Goal: Task Accomplishment & Management: Manage account settings

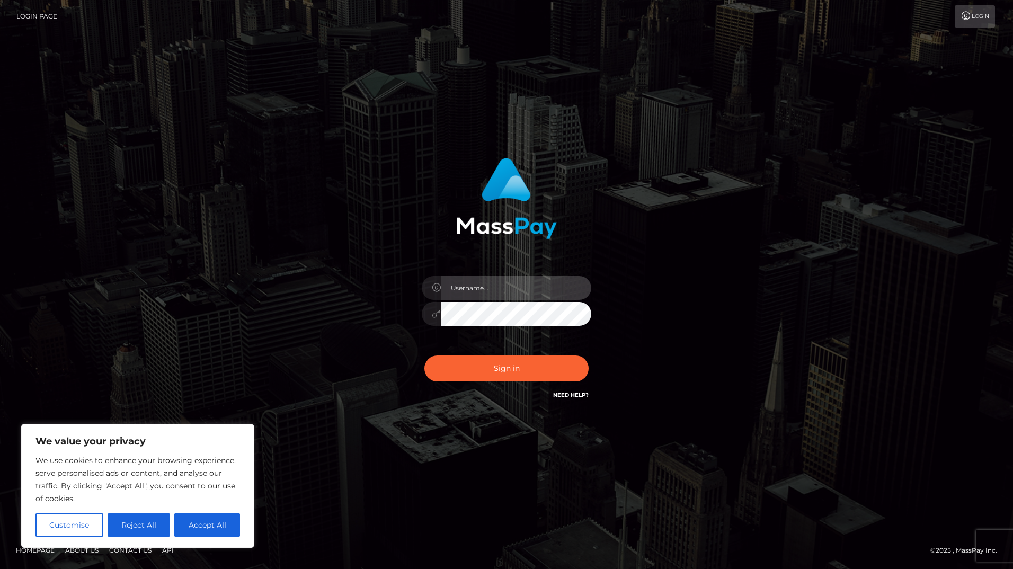
type input "amateer"
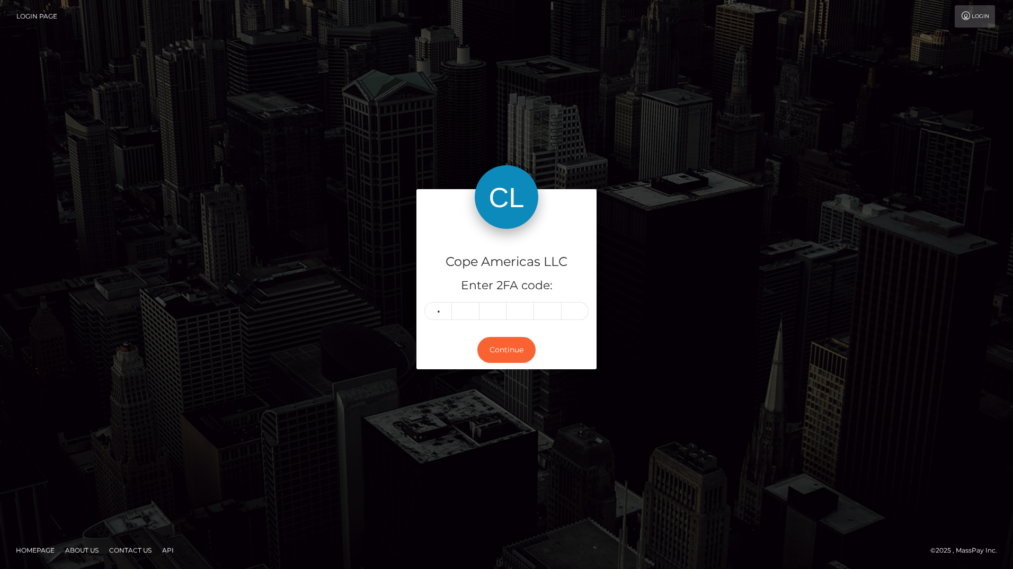
type input "2"
type input "7"
type input "3"
type input "9"
type input "2"
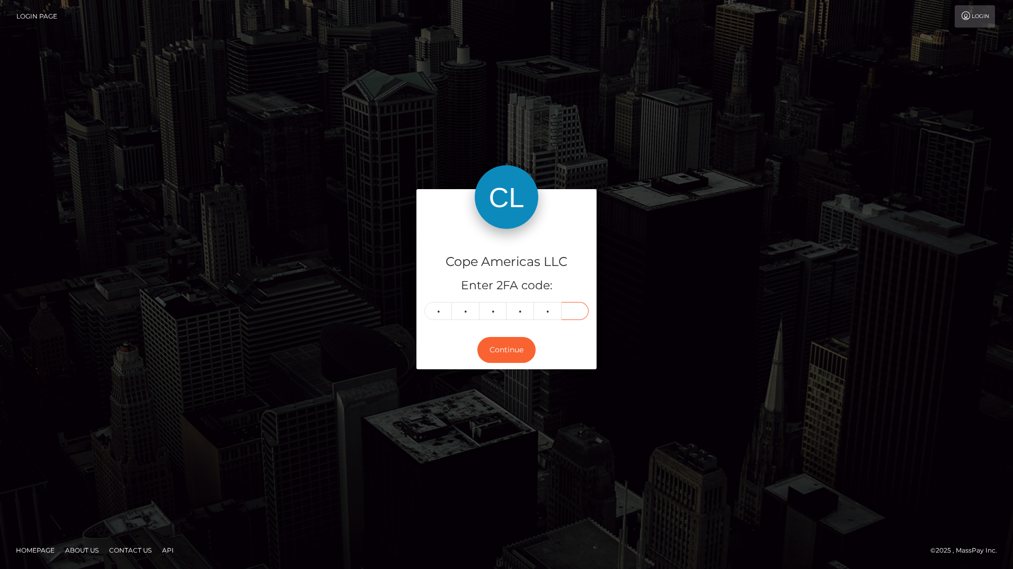
type input "9"
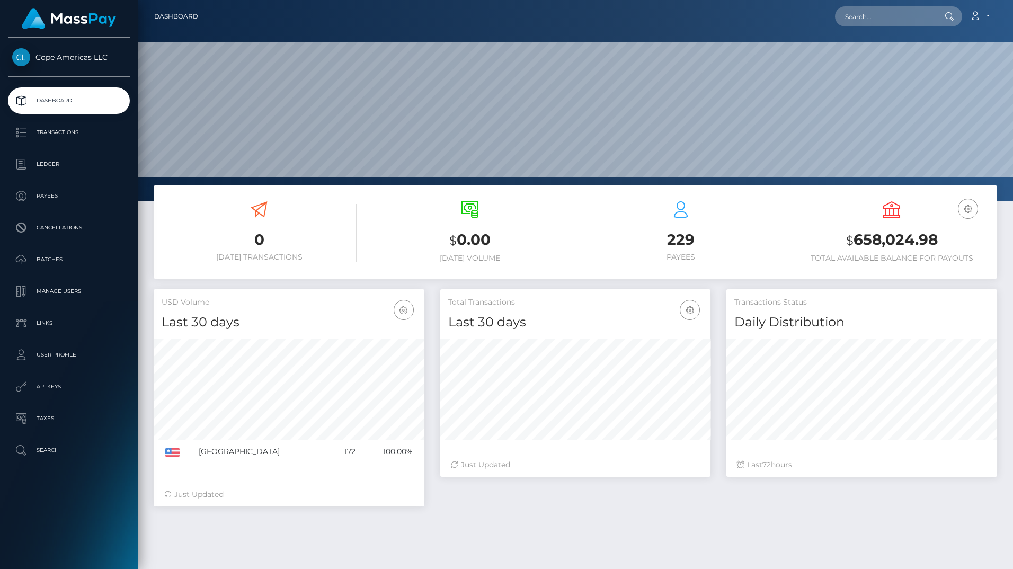
scroll to position [188, 270]
click at [83, 132] on p "Transactions" at bounding box center [68, 133] width 113 height 16
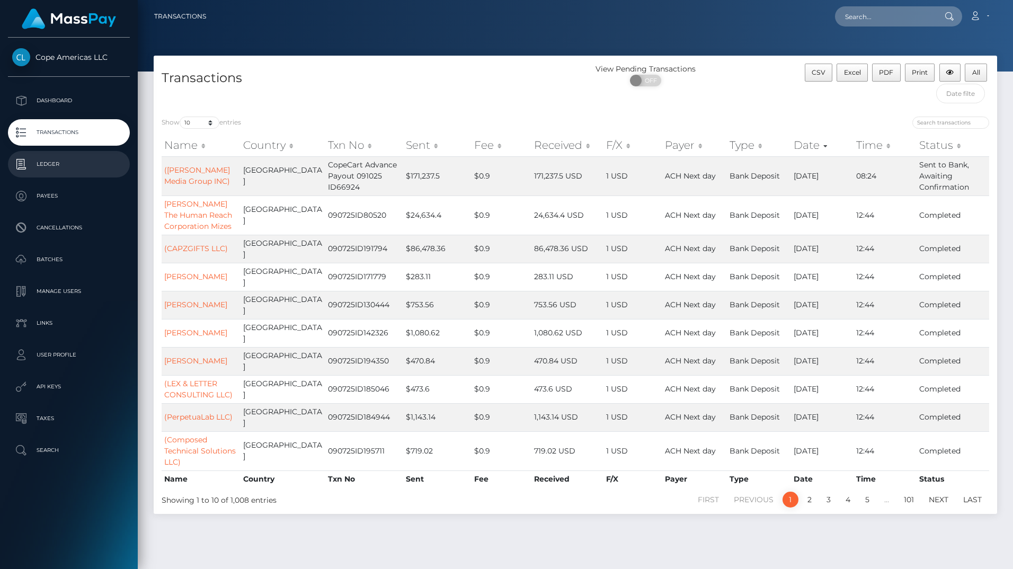
click at [67, 165] on p "Ledger" at bounding box center [68, 164] width 113 height 16
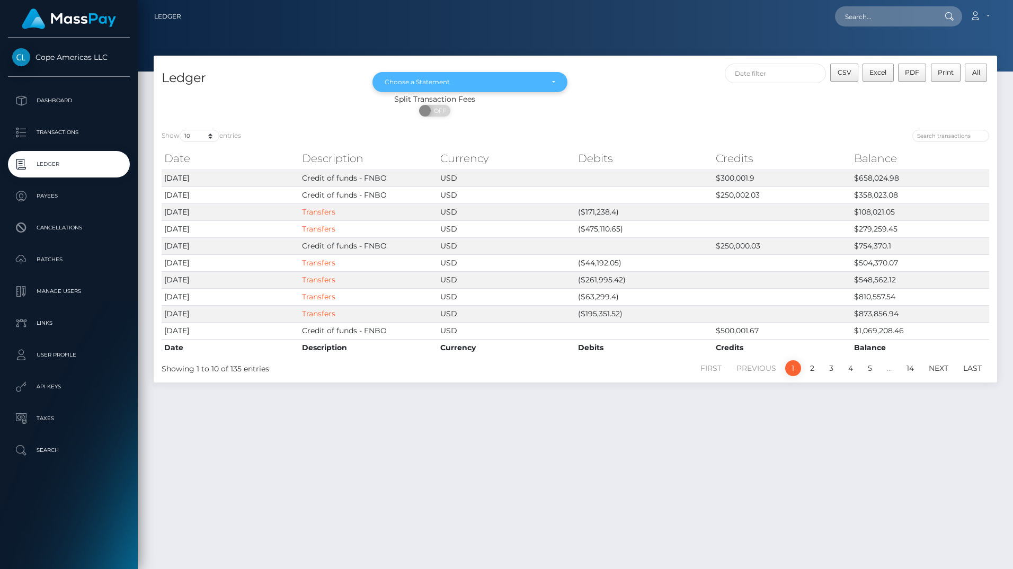
click at [419, 85] on div "Choose a Statement" at bounding box center [464, 82] width 158 height 8
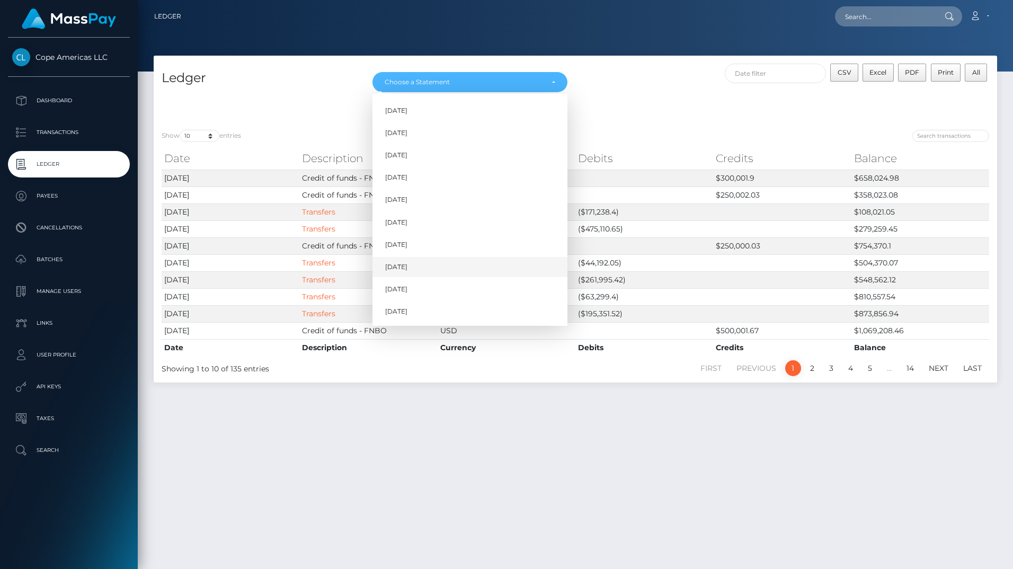
click at [415, 263] on link "Jul 2025" at bounding box center [470, 268] width 195 height 20
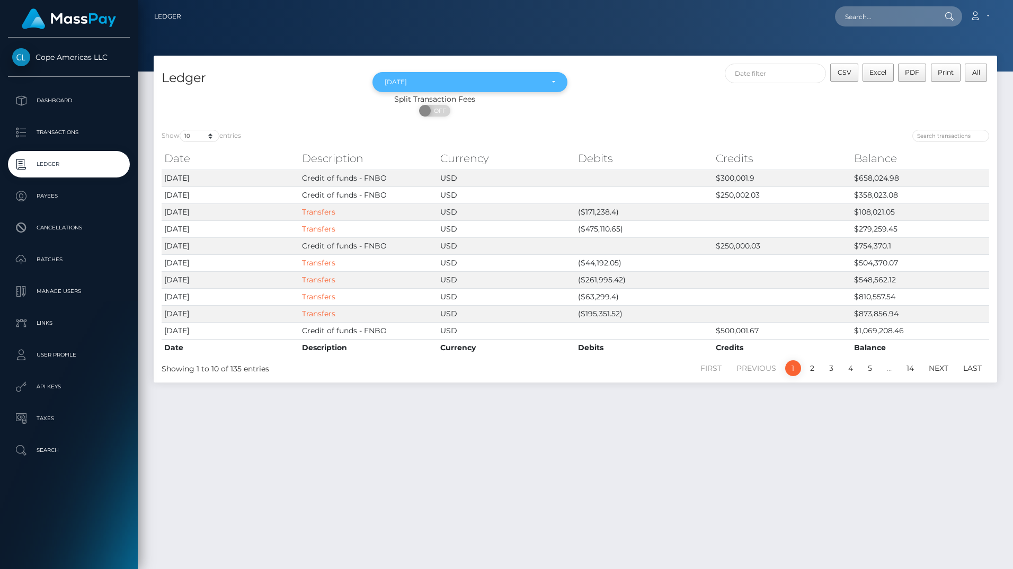
click at [456, 78] on div "Jul 2025" at bounding box center [464, 82] width 158 height 8
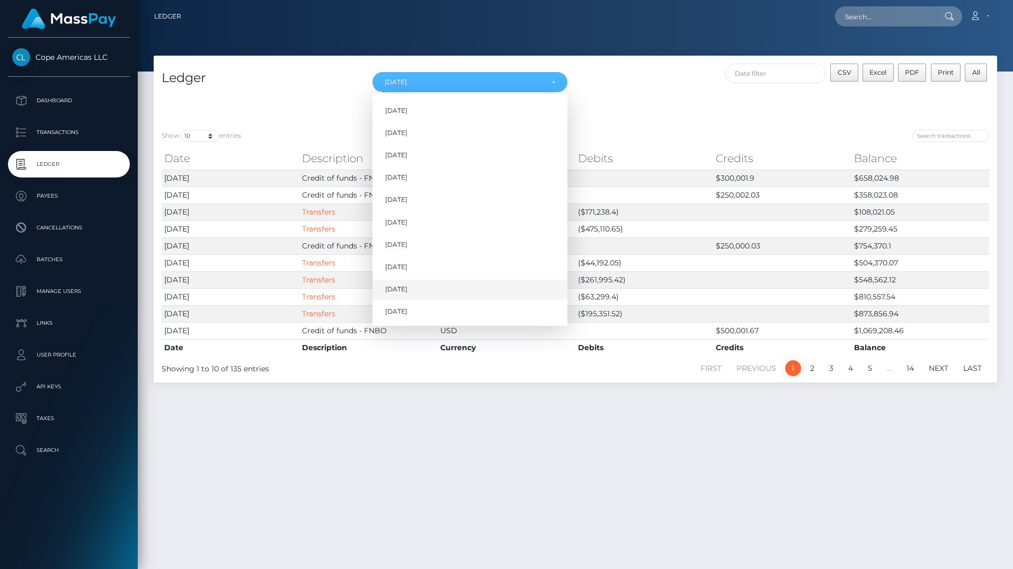
click at [426, 288] on link "Aug 2025" at bounding box center [470, 290] width 195 height 20
select select "Aug 2025"
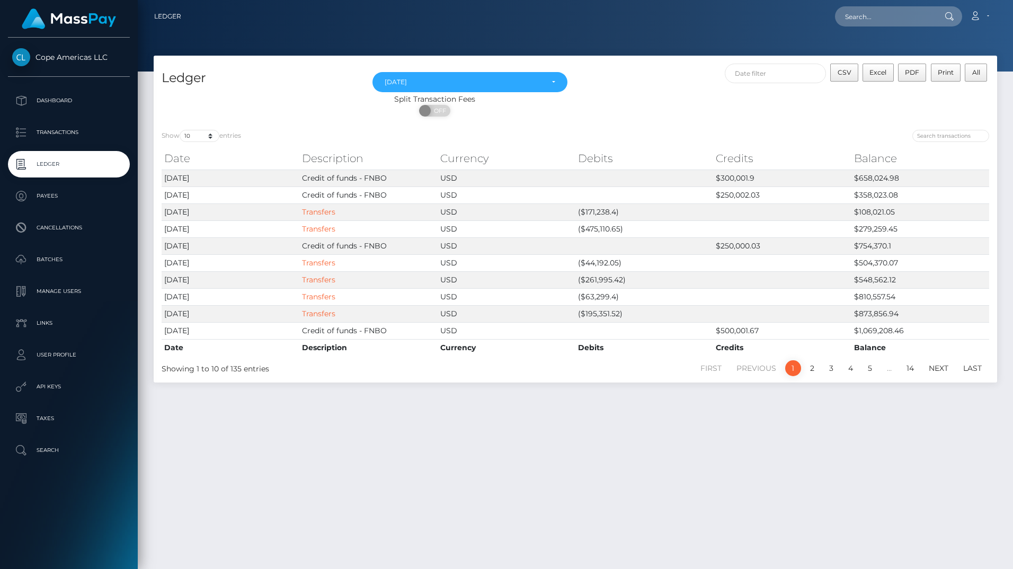
drag, startPoint x: 526, startPoint y: 18, endPoint x: 741, endPoint y: 43, distance: 216.6
click at [528, 19] on div "Loading... Loading... Account Edit Profile Logout" at bounding box center [593, 16] width 807 height 22
click at [977, 14] on icon at bounding box center [975, 16] width 11 height 8
click at [941, 59] on link "Logout" at bounding box center [954, 68] width 85 height 20
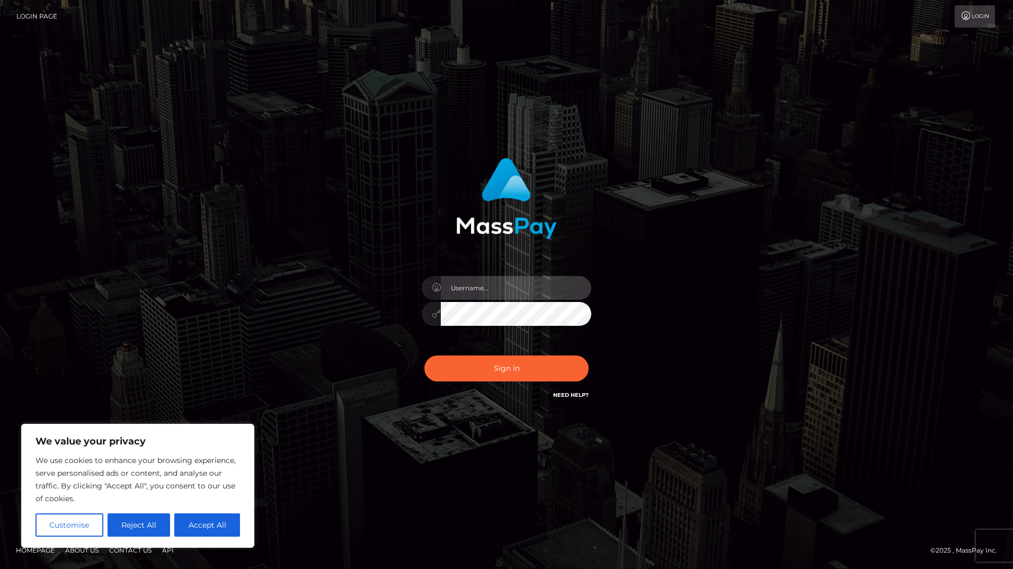
type input "amateer"
